Goal: Information Seeking & Learning: Find specific fact

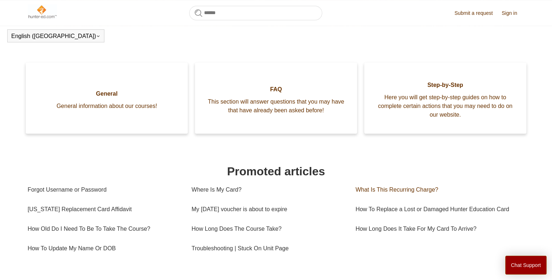
click at [415, 183] on link "What Is This Recurring Charge?" at bounding box center [438, 190] width 164 height 20
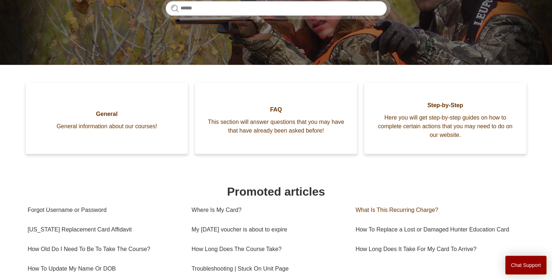
scroll to position [126, 0]
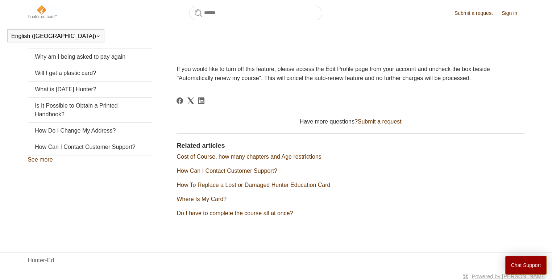
scroll to position [168, 0]
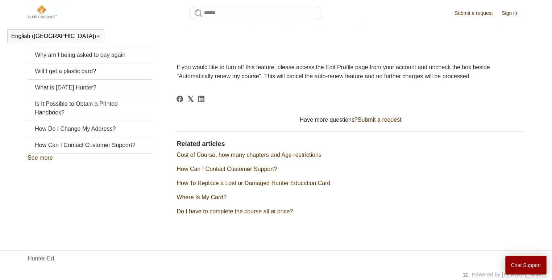
click at [270, 154] on link "Cost of Course, how many chapters and Age restrictions" at bounding box center [249, 155] width 145 height 6
